Goal: Task Accomplishment & Management: Use online tool/utility

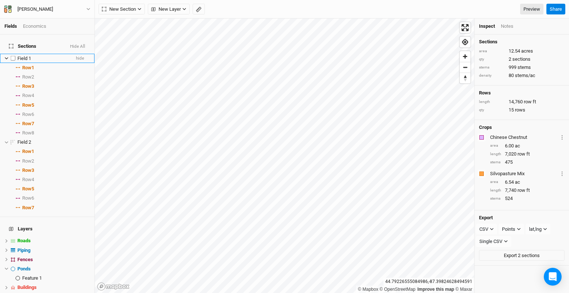
click at [5, 56] on icon at bounding box center [6, 58] width 4 height 4
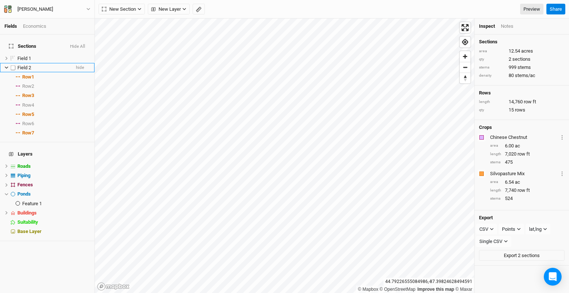
click at [4, 65] on li "Field 2 hide" at bounding box center [47, 67] width 94 height 9
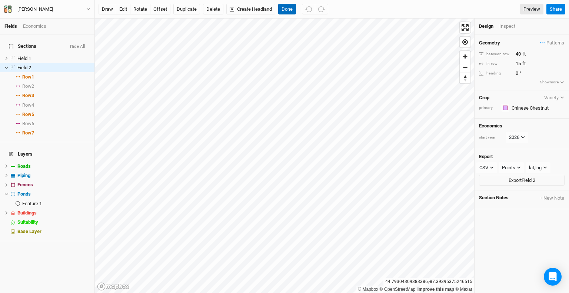
click at [291, 10] on button "Done" at bounding box center [287, 9] width 18 height 11
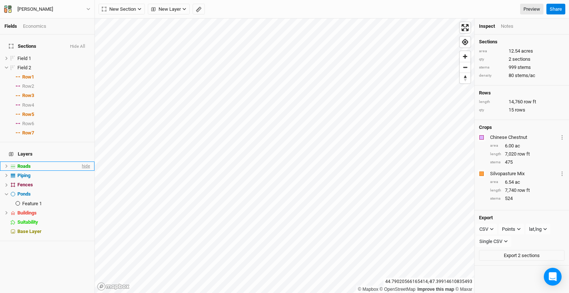
click at [80, 162] on span "hide" at bounding box center [85, 166] width 10 height 9
click at [80, 171] on span "hide" at bounding box center [85, 175] width 10 height 9
click at [80, 180] on span "hide" at bounding box center [85, 184] width 10 height 9
click at [82, 190] on span "hide" at bounding box center [85, 194] width 10 height 9
click at [84, 190] on li "Ponds show" at bounding box center [47, 194] width 94 height 9
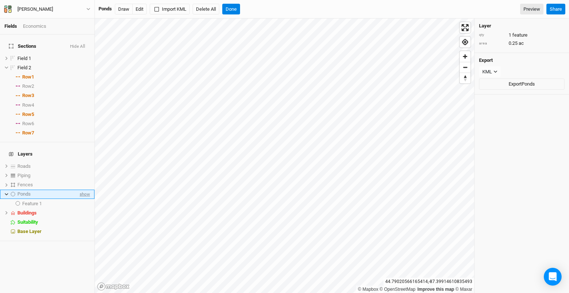
click at [79, 190] on span "show" at bounding box center [84, 194] width 12 height 9
click at [76, 63] on span "hide" at bounding box center [80, 67] width 8 height 9
click at [76, 54] on span "hide" at bounding box center [80, 58] width 8 height 9
click at [230, 6] on button "Done" at bounding box center [231, 9] width 18 height 11
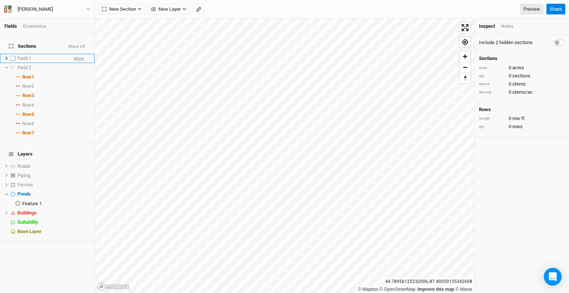
click at [74, 54] on span "show" at bounding box center [79, 58] width 10 height 9
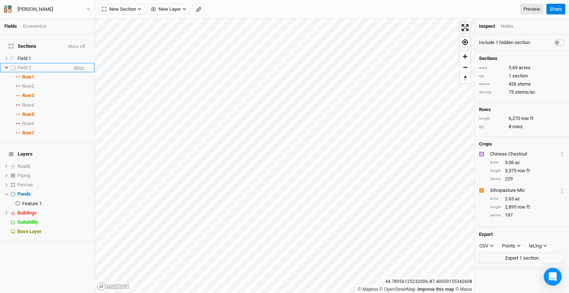
click at [74, 64] on span "show" at bounding box center [79, 67] width 10 height 9
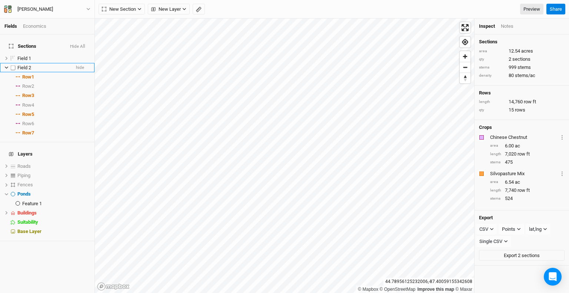
click at [5, 66] on icon at bounding box center [6, 68] width 4 height 4
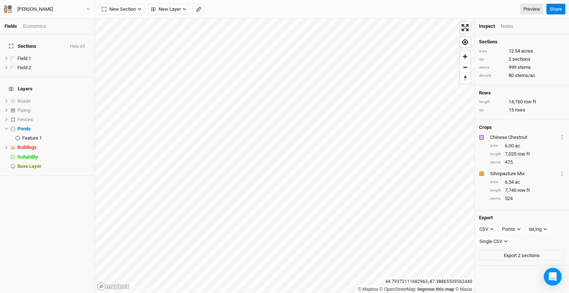
click at [511, 25] on div "Notes" at bounding box center [507, 26] width 13 height 7
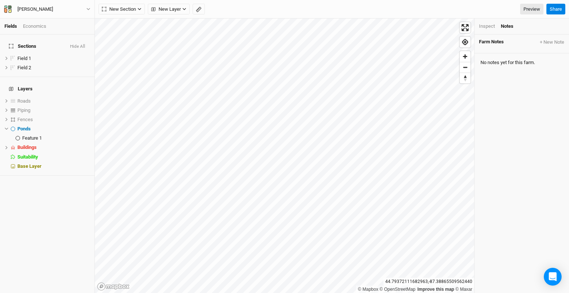
click at [488, 27] on div "Inspect" at bounding box center [487, 26] width 16 height 7
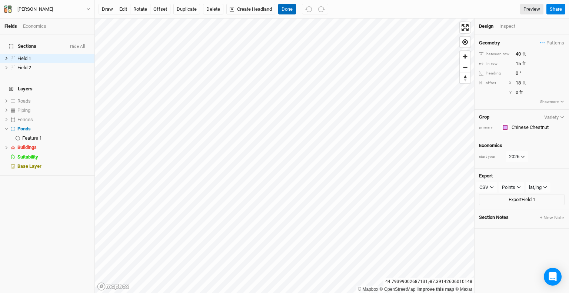
click at [286, 7] on button "Done" at bounding box center [287, 9] width 18 height 11
click at [506, 29] on div "Inspect" at bounding box center [512, 26] width 26 height 7
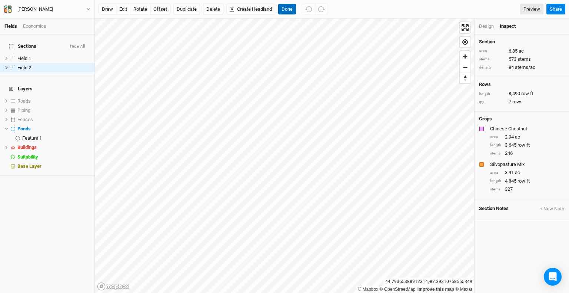
click at [289, 10] on button "Done" at bounding box center [287, 9] width 18 height 11
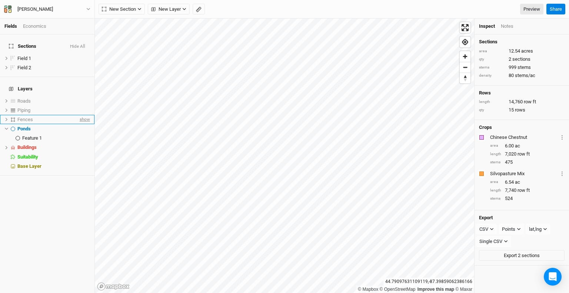
click at [78, 115] on span "show" at bounding box center [84, 119] width 12 height 9
click at [76, 63] on span "hide" at bounding box center [80, 67] width 8 height 9
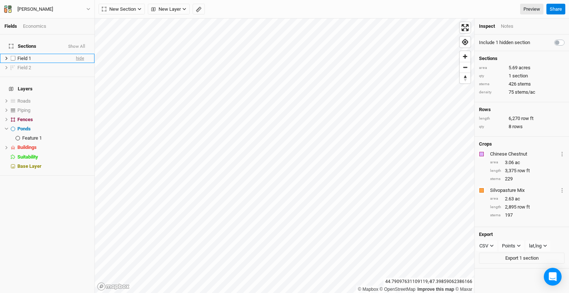
click at [76, 54] on span "hide" at bounding box center [80, 58] width 8 height 9
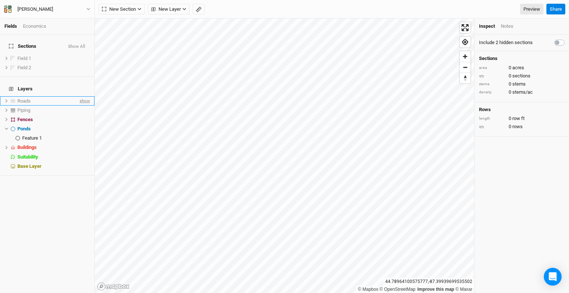
click at [81, 96] on span "show" at bounding box center [84, 100] width 12 height 9
click at [78, 106] on span "show" at bounding box center [84, 110] width 12 height 9
click at [74, 54] on span "show" at bounding box center [79, 58] width 10 height 9
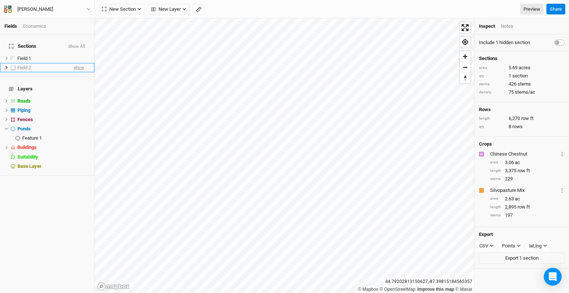
click at [74, 64] on span "show" at bounding box center [79, 67] width 10 height 9
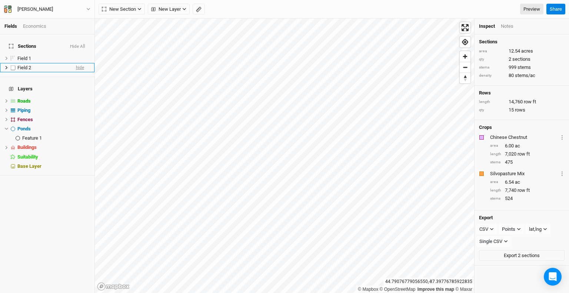
click at [77, 64] on span "hide" at bounding box center [80, 67] width 8 height 9
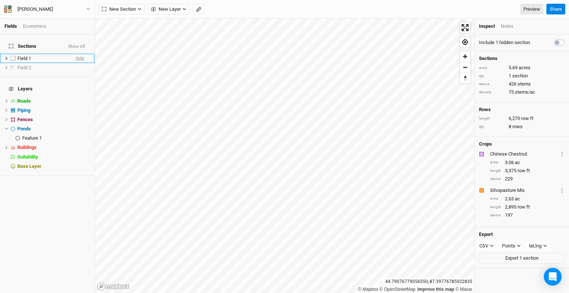
click at [76, 54] on span "hide" at bounding box center [80, 58] width 8 height 9
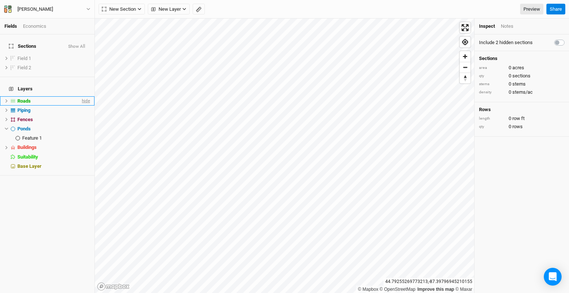
click at [82, 96] on span "hide" at bounding box center [85, 100] width 10 height 9
click at [80, 106] on span "hide" at bounding box center [85, 110] width 10 height 9
click at [80, 115] on span "hide" at bounding box center [85, 119] width 10 height 9
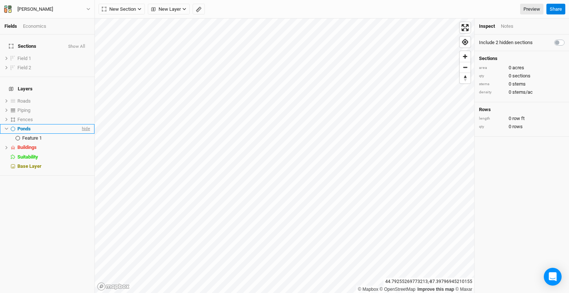
click at [80, 124] on span "hide" at bounding box center [85, 128] width 10 height 9
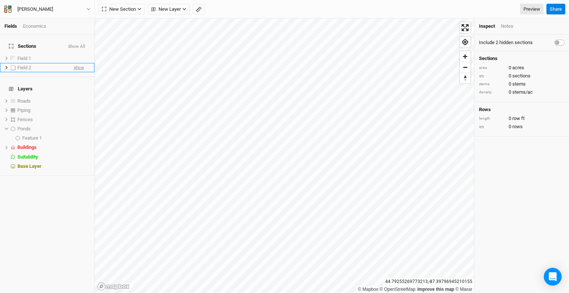
click at [78, 63] on span "show" at bounding box center [79, 67] width 10 height 9
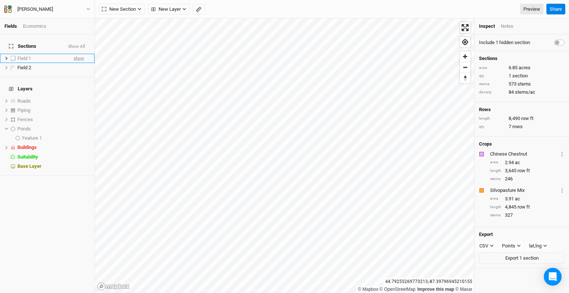
click at [77, 56] on span "show" at bounding box center [79, 58] width 10 height 9
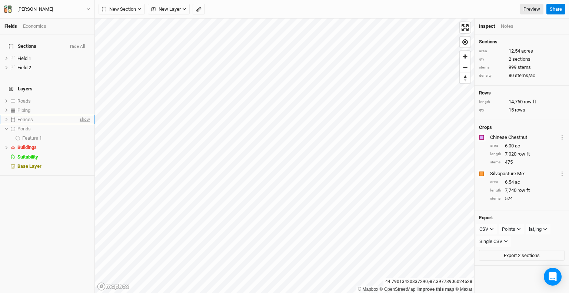
click at [80, 115] on span "show" at bounding box center [84, 119] width 12 height 9
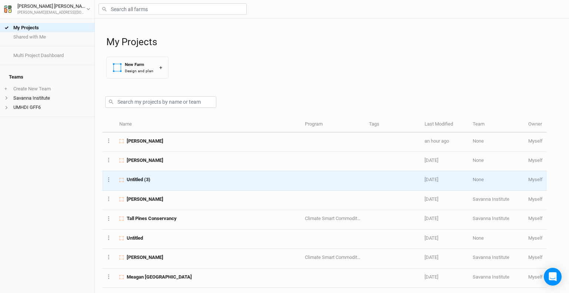
scroll to position [37, 0]
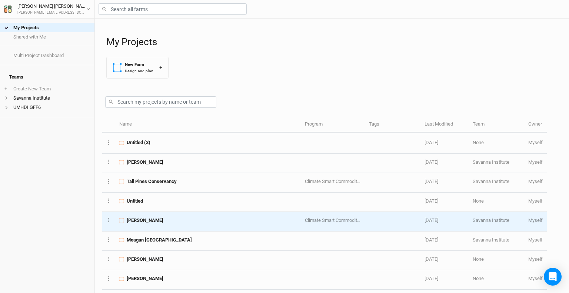
click at [154, 225] on td "[PERSON_NAME]" at bounding box center [208, 221] width 186 height 19
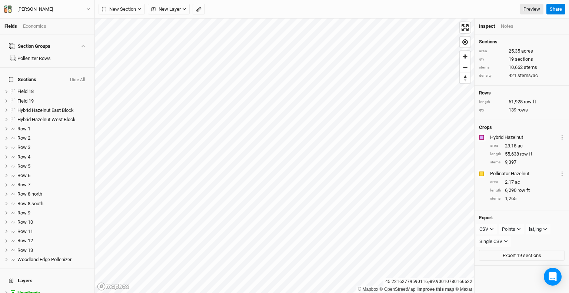
click at [76, 77] on button "Hide All" at bounding box center [78, 79] width 16 height 5
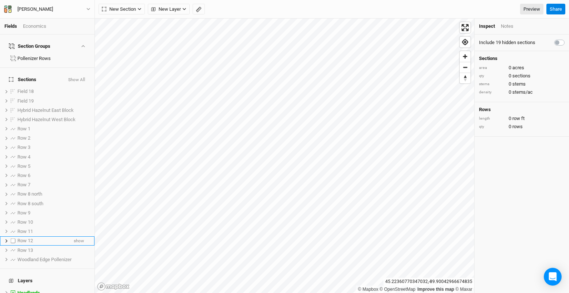
scroll to position [33, 0]
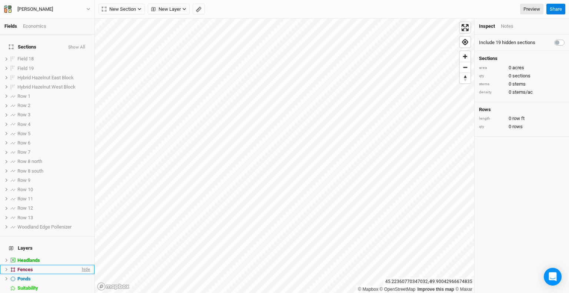
click at [80, 265] on span "hide" at bounding box center [85, 269] width 10 height 9
click at [80, 256] on span "hide" at bounding box center [85, 260] width 10 height 9
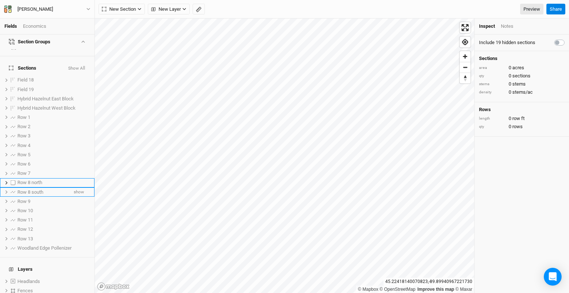
scroll to position [0, 0]
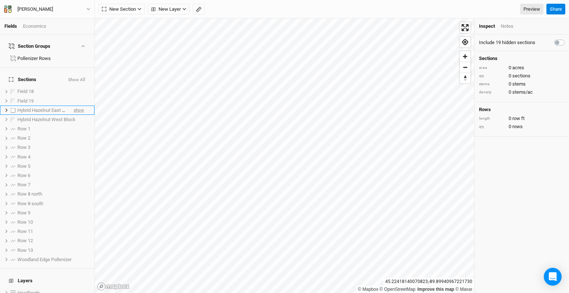
click at [77, 106] on span "show" at bounding box center [79, 110] width 10 height 9
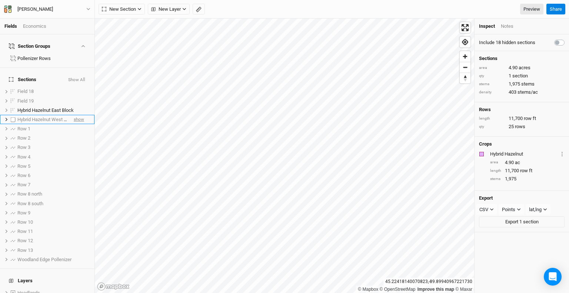
click at [76, 115] on span "show" at bounding box center [79, 119] width 10 height 9
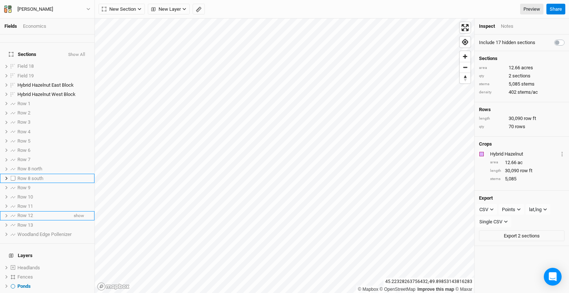
scroll to position [33, 0]
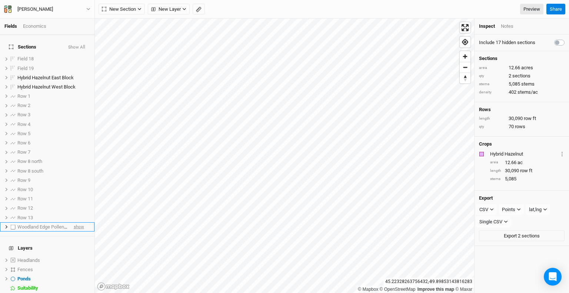
click at [75, 222] on span "show" at bounding box center [79, 226] width 10 height 9
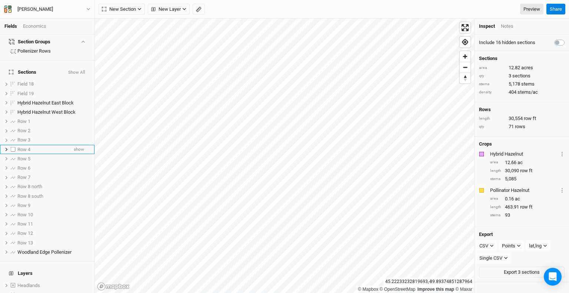
scroll to position [0, 0]
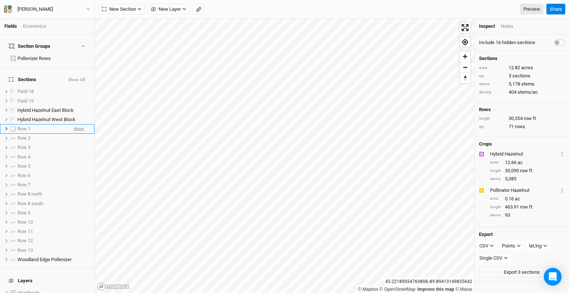
click at [74, 124] on span "show" at bounding box center [79, 128] width 10 height 9
click at [76, 124] on span "hide" at bounding box center [80, 128] width 8 height 9
click at [74, 124] on span "show" at bounding box center [79, 128] width 10 height 9
click at [76, 124] on span "hide" at bounding box center [80, 128] width 8 height 9
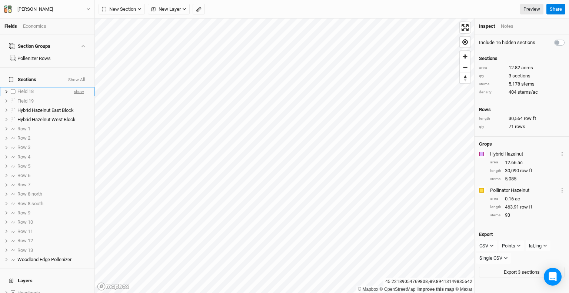
click at [75, 87] on span "show" at bounding box center [79, 91] width 10 height 9
click at [76, 87] on span "hide" at bounding box center [80, 91] width 8 height 9
click at [74, 96] on span "show" at bounding box center [79, 100] width 10 height 9
click at [76, 96] on span "hide" at bounding box center [80, 100] width 8 height 9
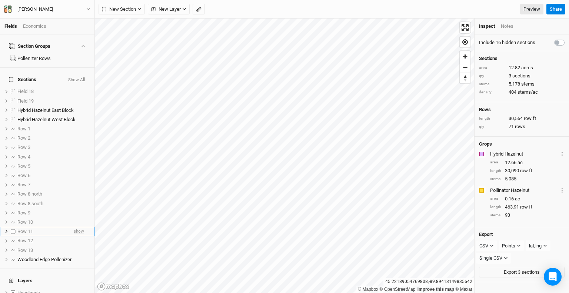
click at [74, 227] on span "show" at bounding box center [79, 231] width 10 height 9
click at [74, 217] on span "show" at bounding box center [79, 221] width 10 height 9
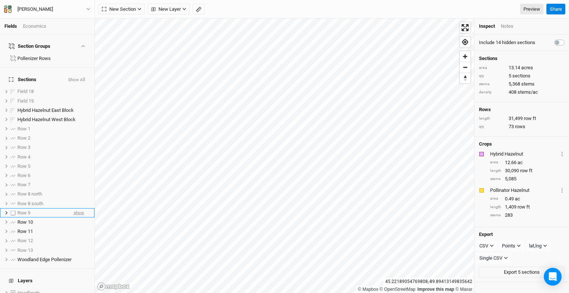
click at [74, 208] on span "show" at bounding box center [79, 212] width 10 height 9
click at [74, 199] on span "show" at bounding box center [79, 203] width 10 height 9
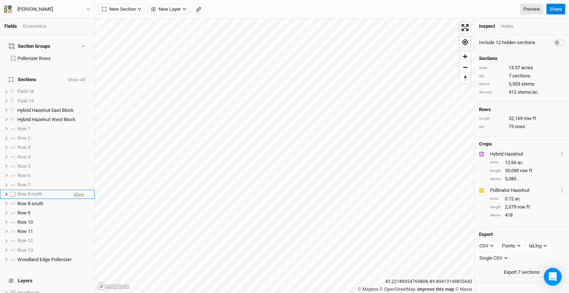
click at [75, 190] on span "show" at bounding box center [79, 194] width 10 height 9
click at [75, 180] on span "show" at bounding box center [79, 184] width 10 height 9
click at [76, 171] on span "show" at bounding box center [79, 175] width 10 height 9
click at [76, 162] on span "show" at bounding box center [79, 166] width 10 height 9
click at [76, 152] on span "show" at bounding box center [79, 156] width 10 height 9
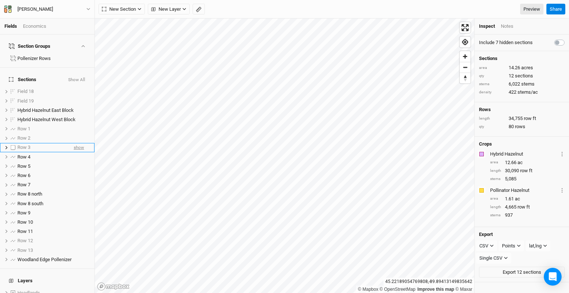
click at [76, 143] on span "show" at bounding box center [79, 147] width 10 height 9
click at [76, 134] on span "show" at bounding box center [79, 138] width 10 height 9
click at [76, 124] on span "show" at bounding box center [79, 128] width 10 height 9
click at [76, 208] on span "hide" at bounding box center [80, 212] width 8 height 9
click at [74, 208] on span "show" at bounding box center [79, 212] width 10 height 9
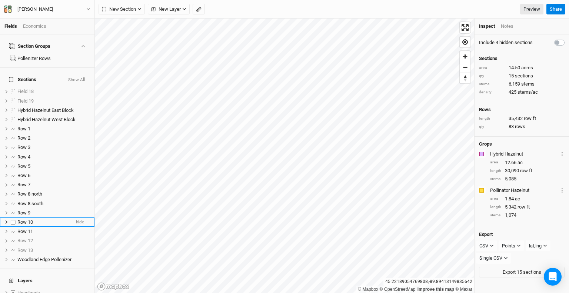
click at [76, 217] on span "hide" at bounding box center [80, 221] width 8 height 9
click at [74, 217] on span "show" at bounding box center [79, 221] width 10 height 9
click at [74, 236] on span "show" at bounding box center [79, 240] width 10 height 9
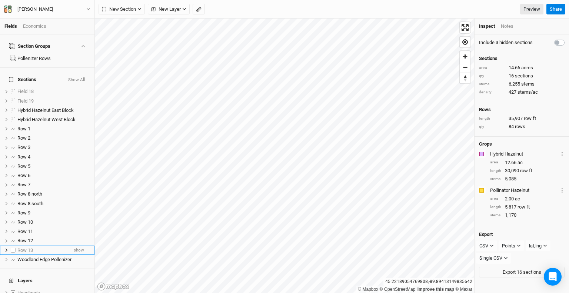
click at [74, 246] on span "show" at bounding box center [79, 250] width 10 height 9
